Goal: Transaction & Acquisition: Purchase product/service

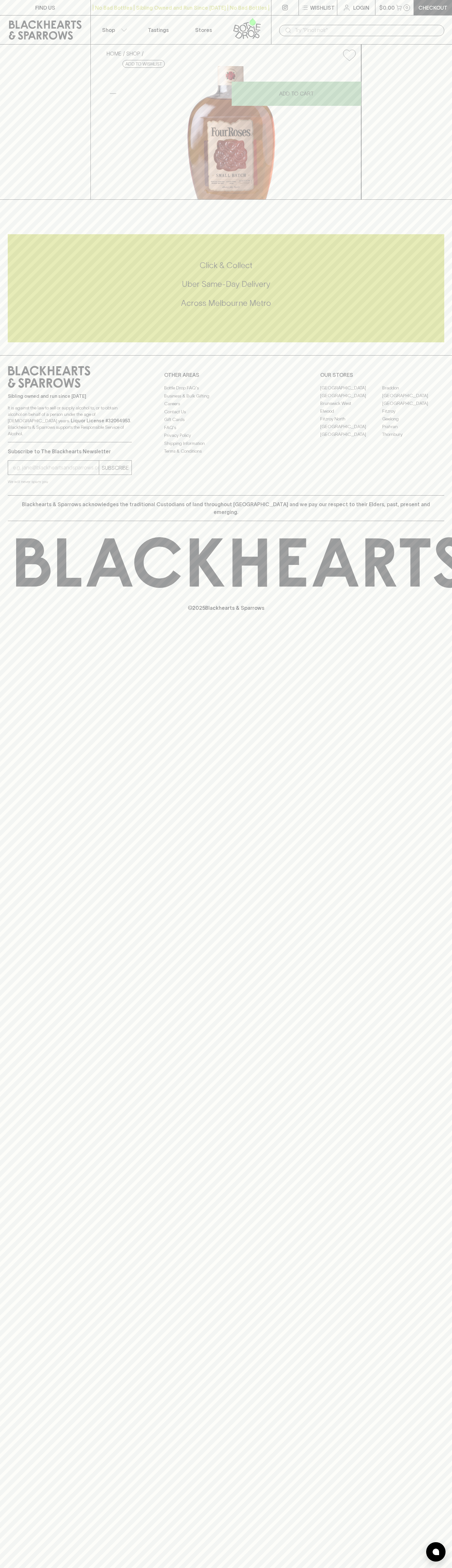
click at [309, 30] on input "text" at bounding box center [366, 30] width 144 height 10
click at [440, 1166] on div "FIND US | No Bad Bottles | Sibling Owned and Run Since [DATE] | No Bad Bottles …" at bounding box center [226, 784] width 452 height 1568
click at [196, 1567] on html "FIND US | No Bad Bottles | Sibling Owned and Run Since [DATE] | No Bad Bottles …" at bounding box center [226, 784] width 452 height 1568
click at [21, 1217] on div "FIND US | No Bad Bottles | Sibling Owned and Run Since [DATE] | No Bad Bottles …" at bounding box center [226, 784] width 452 height 1568
